Goal: Task Accomplishment & Management: Manage account settings

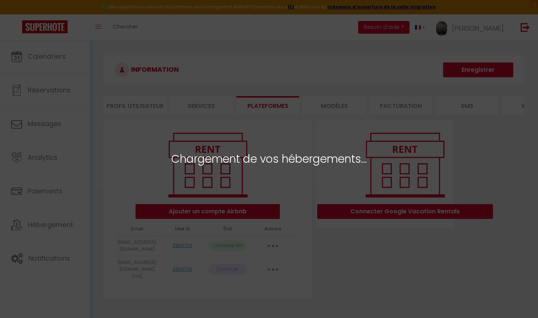
select select "41042"
select select "45904"
select select "51093"
select select "65021"
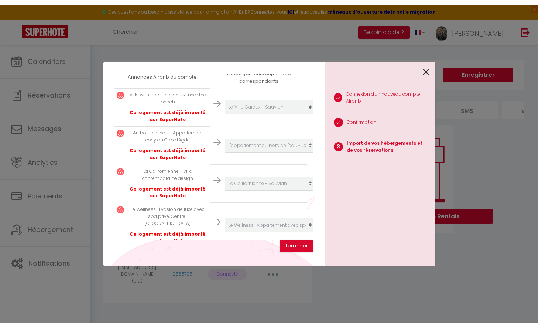
scroll to position [137, 0]
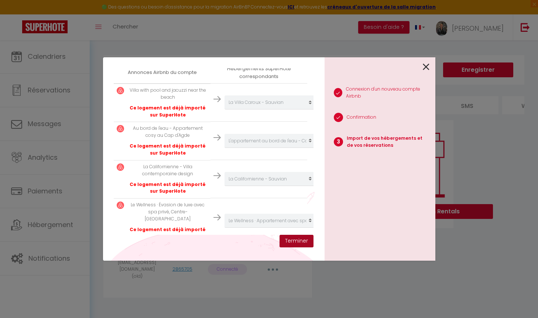
click at [294, 242] on button "Terminer" at bounding box center [297, 241] width 34 height 13
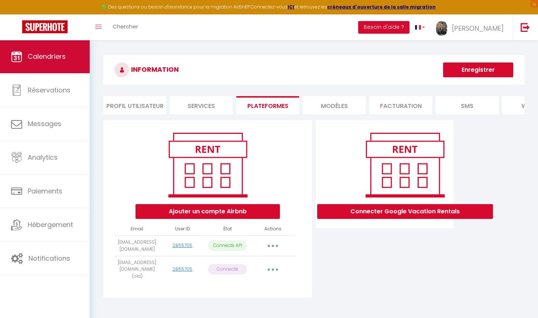
click at [24, 54] on link "Calendriers" at bounding box center [45, 56] width 90 height 33
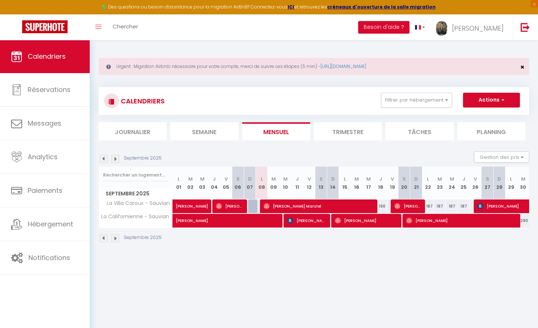
click at [522, 68] on span "×" at bounding box center [523, 66] width 4 height 9
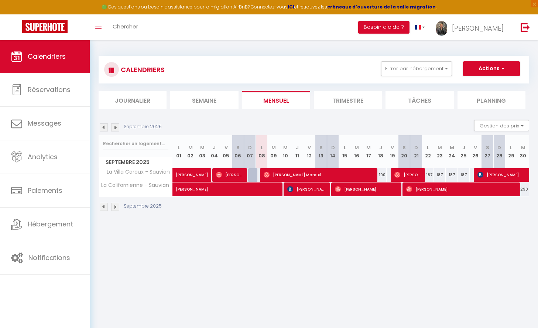
click at [48, 58] on span "Calendriers" at bounding box center [47, 56] width 38 height 9
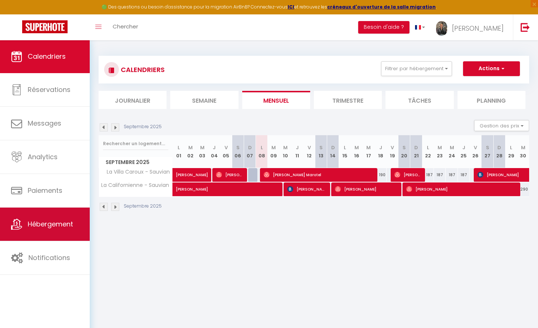
click at [51, 222] on span "Hébergement" at bounding box center [50, 223] width 45 height 9
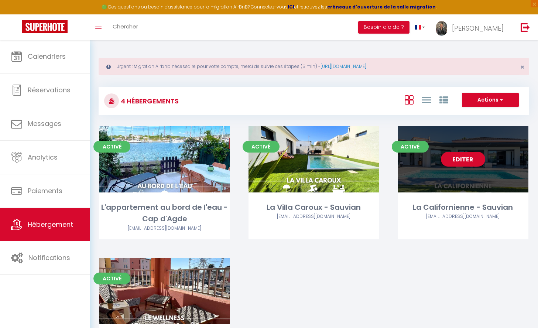
click at [460, 161] on link "Editer" at bounding box center [463, 159] width 44 height 15
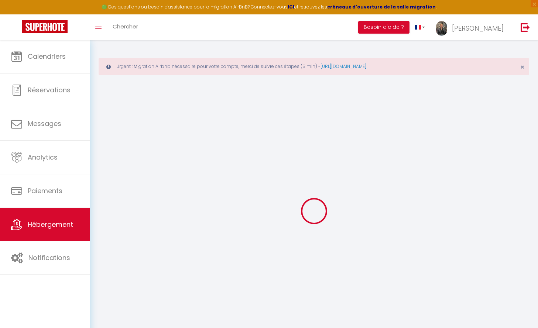
select select
checkbox input "false"
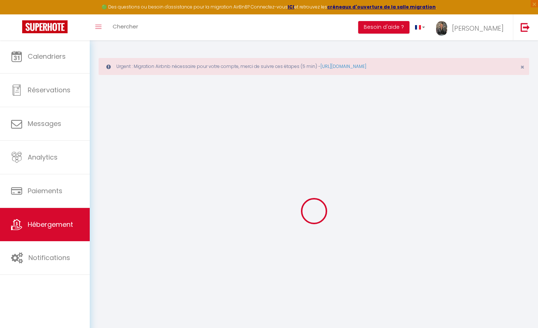
select select "15:00"
select select
select select "10:00"
select select "30"
select select "120"
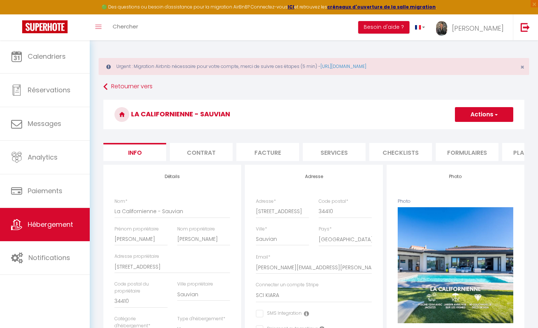
select select
checkbox input "false"
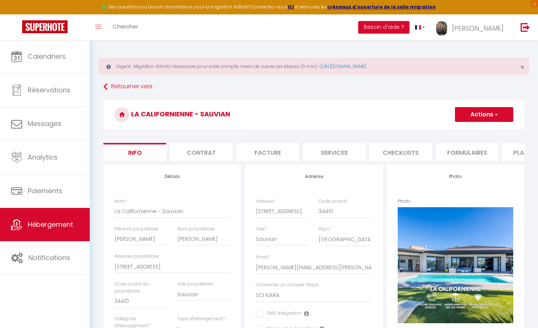
checkbox input "false"
click at [460, 156] on li "Formulaires" at bounding box center [467, 152] width 63 height 18
select select
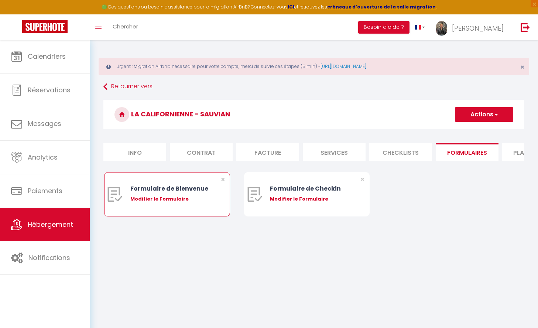
click at [187, 197] on div "Modifier le Formulaire" at bounding box center [172, 198] width 84 height 7
type input "Formulaire de Bienvenue"
type input "Afin de préparer au mieux votre arrivée et recevoir votre Guide de Bienvenue, j…"
select select "[object Object]"
radio input "true"
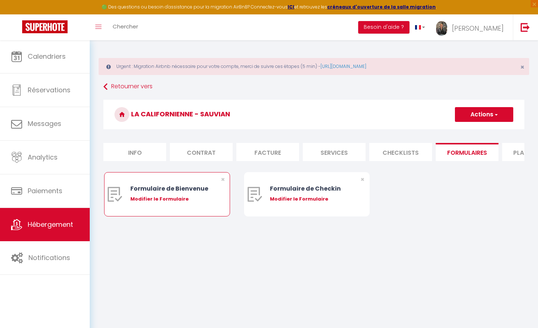
select select
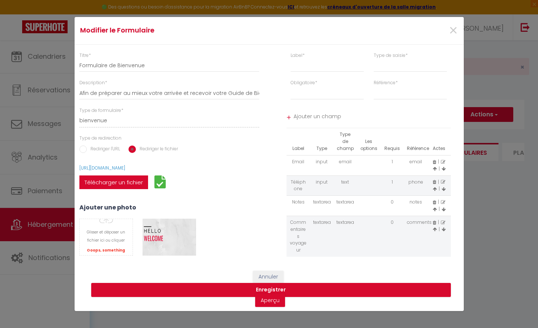
select select
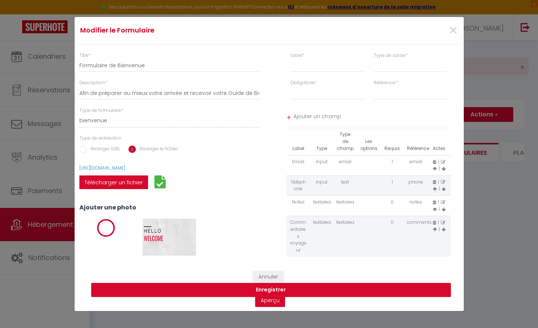
select select
click at [130, 183] on label "Télécharger un fichier" at bounding box center [113, 182] width 69 height 14
click at [79, 175] on input "Télécharger un fichier" at bounding box center [79, 175] width 0 height 0
select select
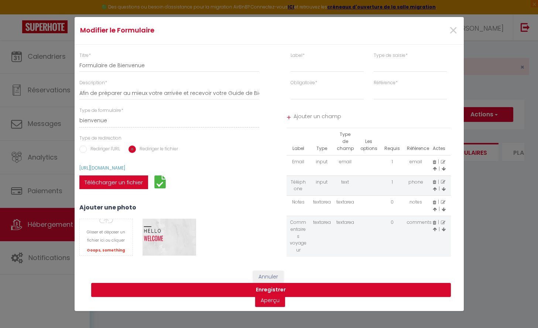
select select
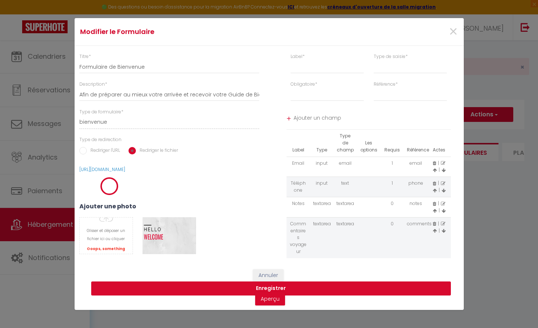
select select
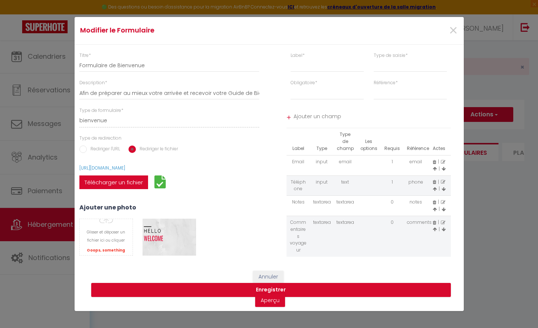
click at [435, 200] on icon at bounding box center [434, 202] width 3 height 4
select select
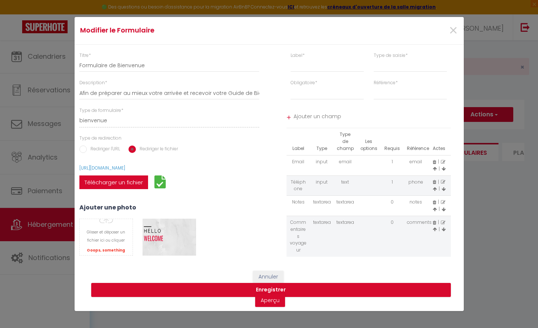
select select
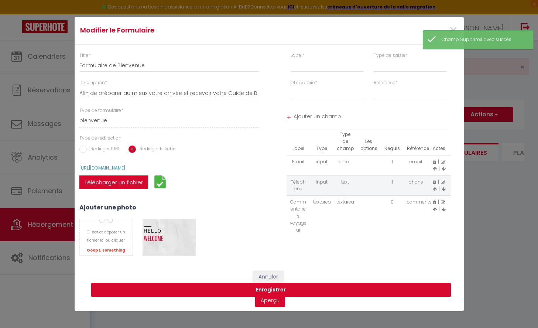
click at [435, 200] on icon at bounding box center [434, 202] width 3 height 4
select select
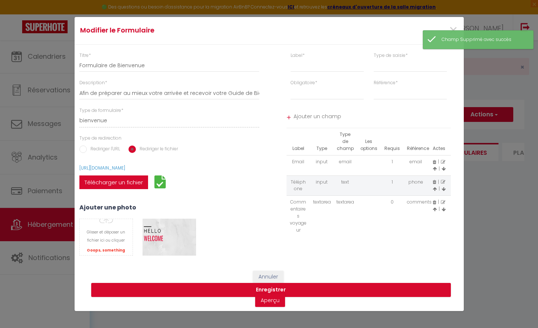
select select
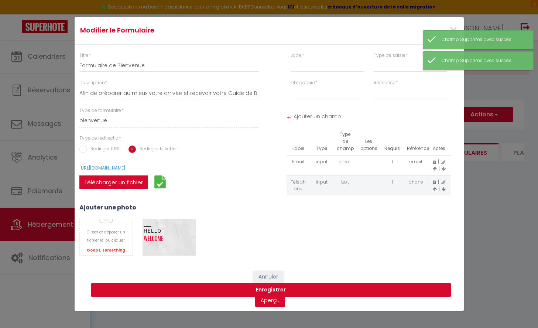
click at [363, 288] on button "Enregistrer" at bounding box center [271, 290] width 360 height 14
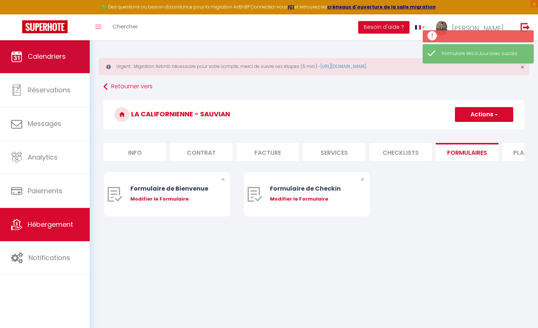
click at [51, 60] on span "Calendriers" at bounding box center [47, 56] width 38 height 9
